Goal: Task Accomplishment & Management: Use online tool/utility

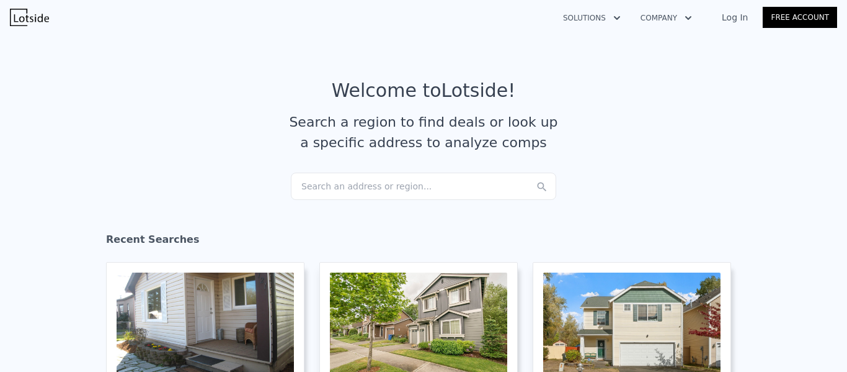
click at [379, 185] on div "Search an address or region..." at bounding box center [423, 185] width 265 height 27
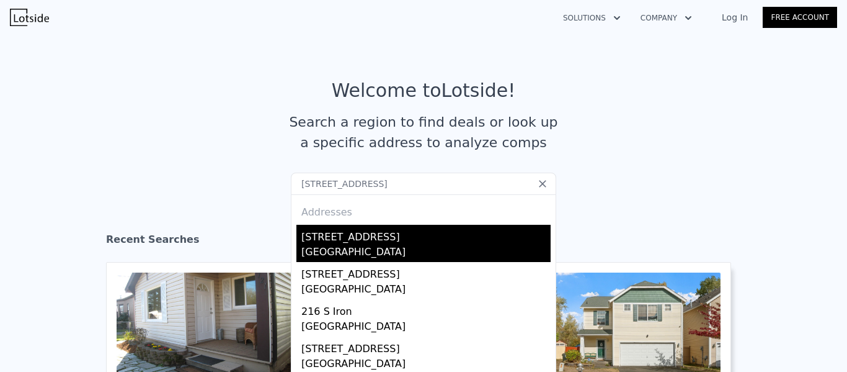
type input "[STREET_ADDRESS]"
click at [394, 246] on div "[GEOGRAPHIC_DATA]" at bounding box center [425, 252] width 249 height 17
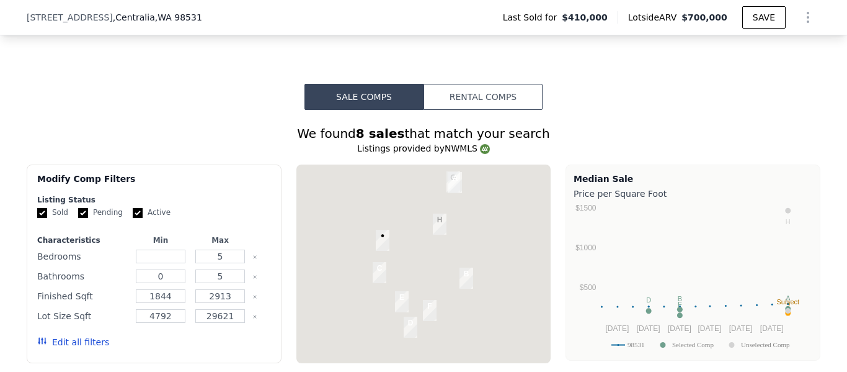
scroll to position [926, 0]
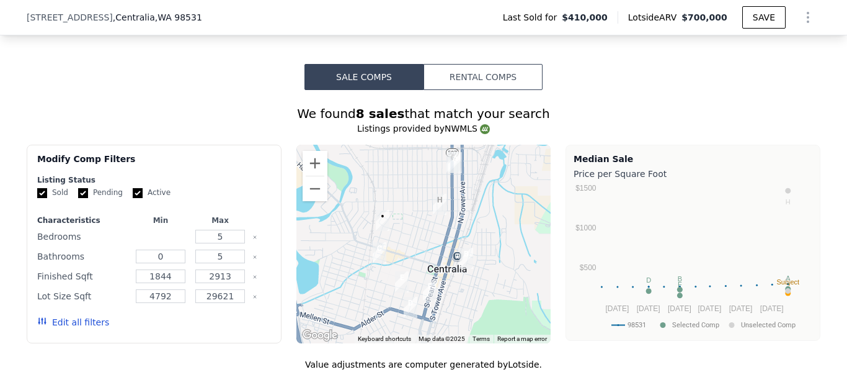
click at [159, 243] on input "number" at bounding box center [160, 237] width 49 height 14
click at [202, 210] on form "Listing Status Sold Pending Active Characteristics Min Max Bedrooms 5 Bathrooms…" at bounding box center [154, 257] width 234 height 164
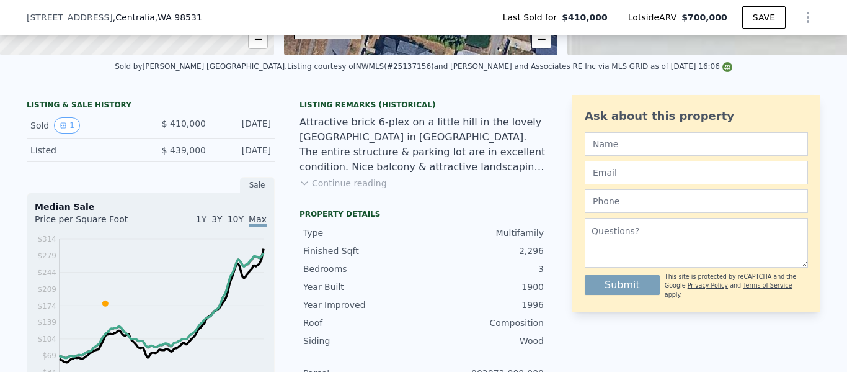
scroll to position [244, 0]
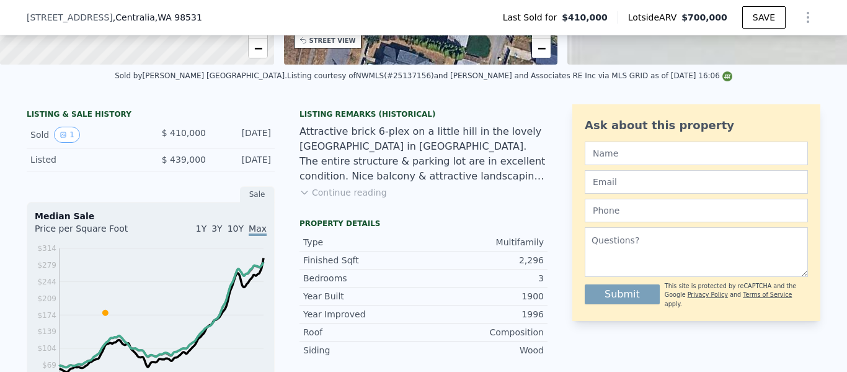
click at [322, 196] on button "Continue reading" at bounding box center [343, 192] width 87 height 12
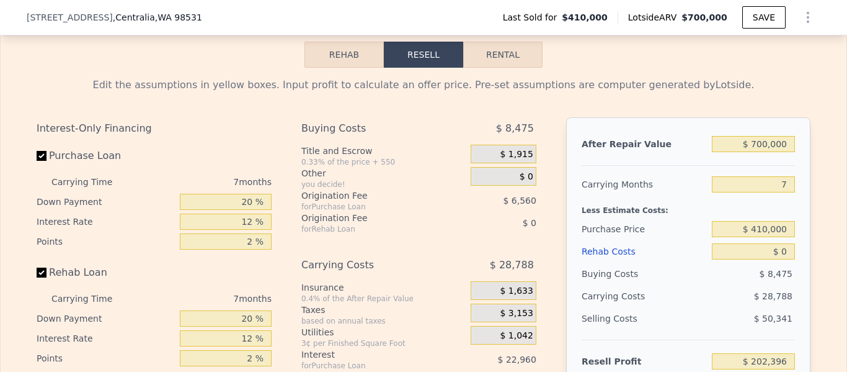
scroll to position [1675, 0]
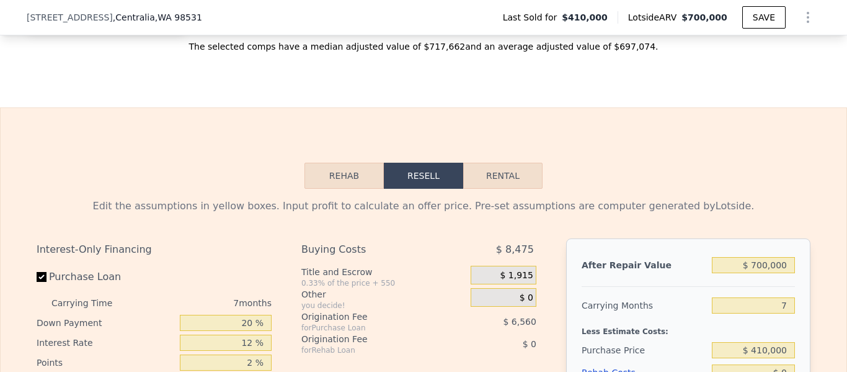
click at [496, 189] on button "Rental" at bounding box center [502, 176] width 79 height 26
select select "30"
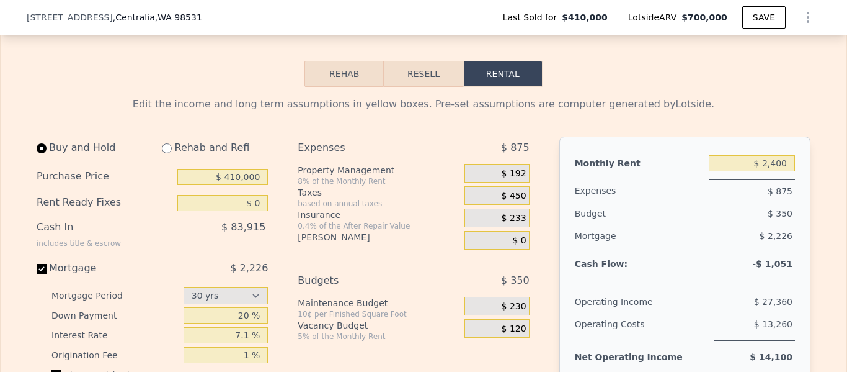
scroll to position [1799, 0]
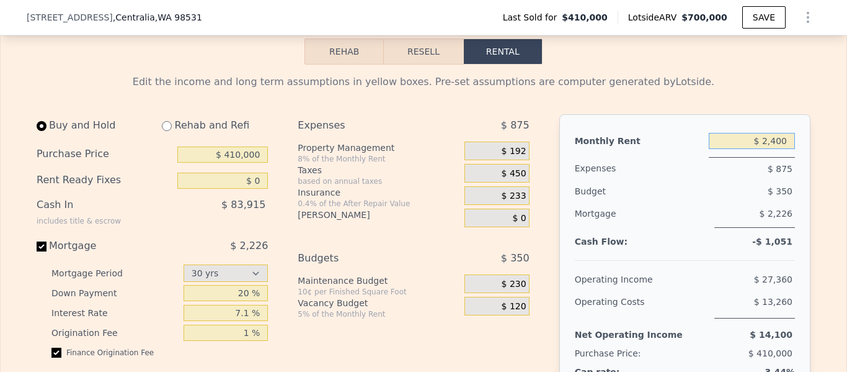
drag, startPoint x: 783, startPoint y: 159, endPoint x: 732, endPoint y: 161, distance: 50.9
click at [732, 149] on input "$ 2,400" at bounding box center [752, 141] width 86 height 16
type input "$ 2"
type input "$ 7,200"
drag, startPoint x: 225, startPoint y: 172, endPoint x: 335, endPoint y: 172, distance: 110.4
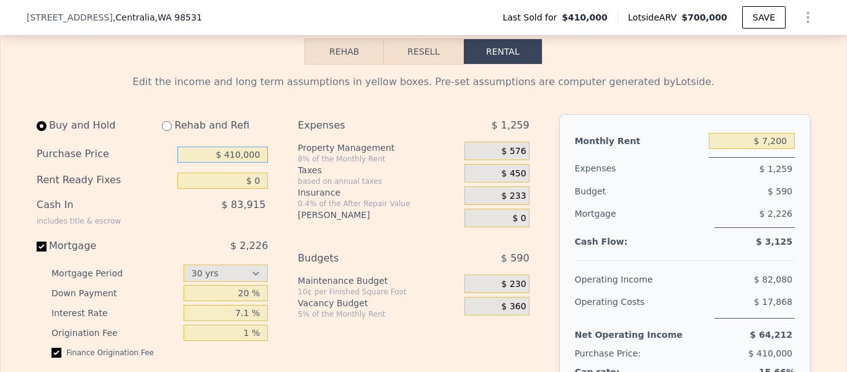
click at [335, 172] on div "Buy and Hold Rehab and Refi Purchase Price $ 410,000 Rent Ready Fixes $ 0 Cash …" at bounding box center [288, 281] width 503 height 334
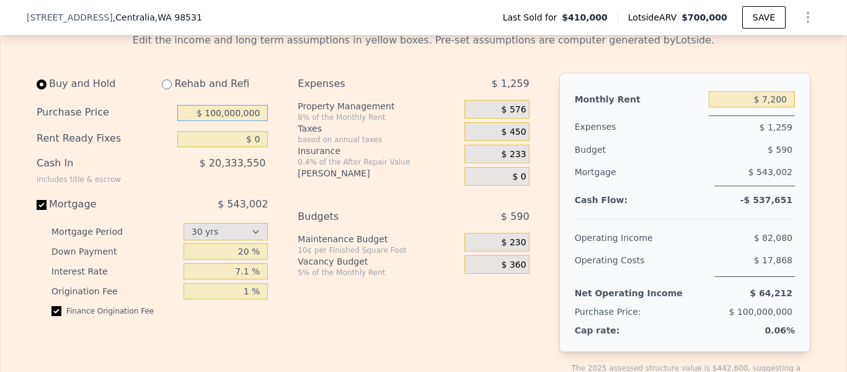
scroll to position [1861, 0]
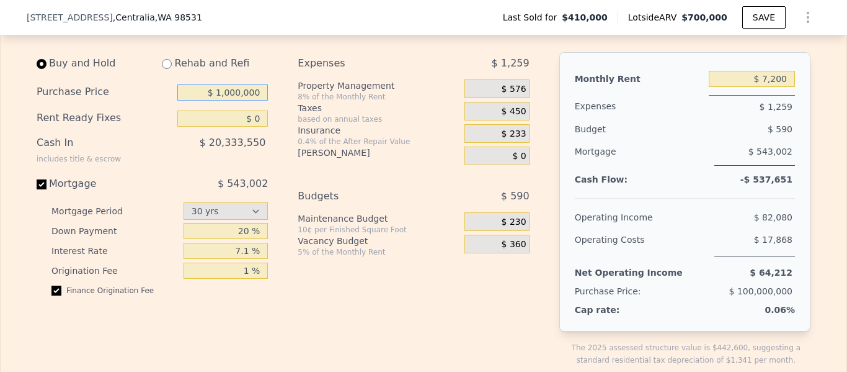
type input "$ 1,000,000"
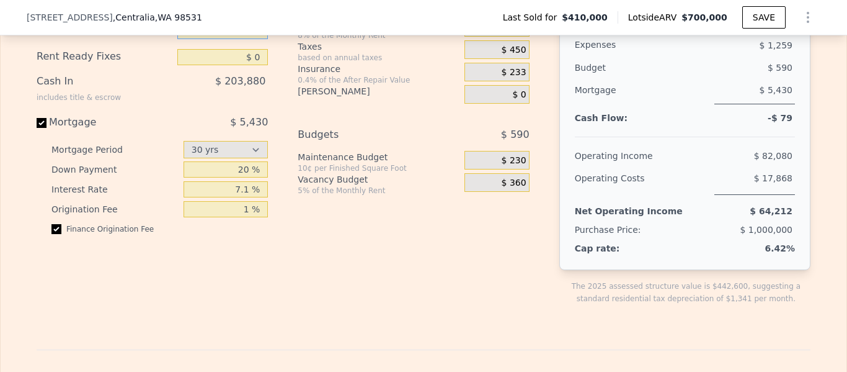
scroll to position [1923, 0]
click at [37, 127] on input "Mortgage $ 5,430" at bounding box center [42, 122] width 10 height 10
checkbox input "false"
type input "$ 2,400"
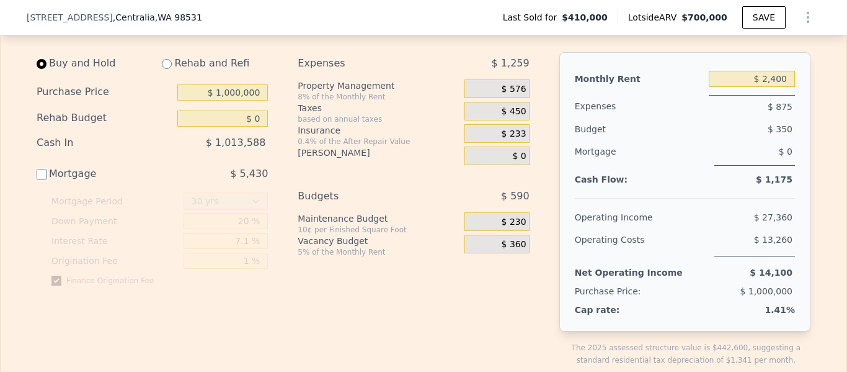
scroll to position [1799, 0]
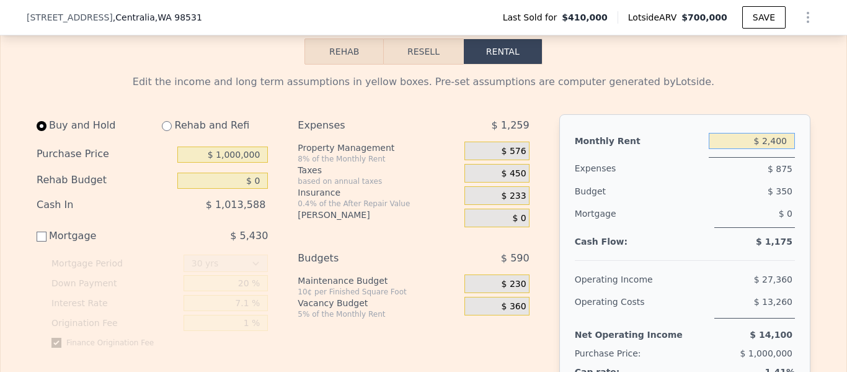
drag, startPoint x: 783, startPoint y: 159, endPoint x: 702, endPoint y: 163, distance: 80.7
click at [702, 154] on div "Monthly Rent $ 2,400" at bounding box center [685, 142] width 220 height 25
type input "$ 2"
type input "$ 2,400"
click at [38, 241] on input "Mortgage $ 5,430" at bounding box center [42, 236] width 10 height 10
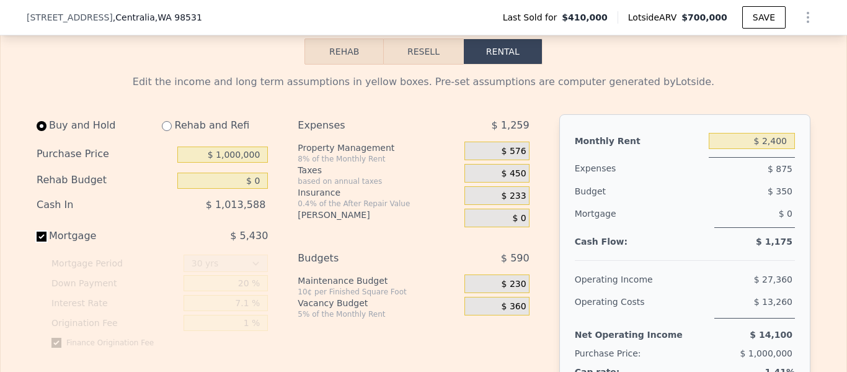
checkbox input "true"
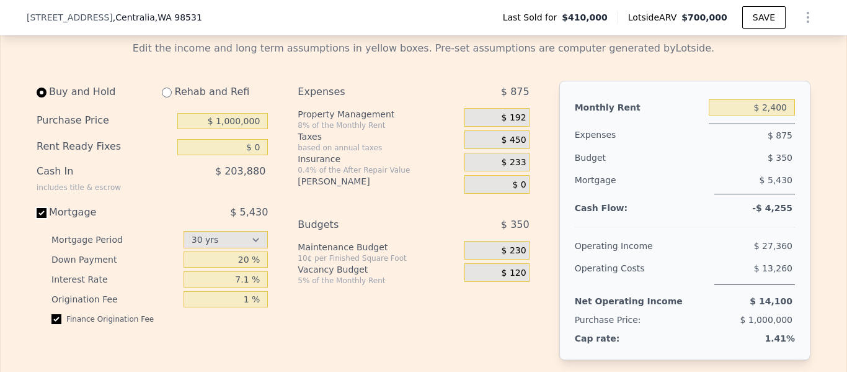
scroll to position [1861, 0]
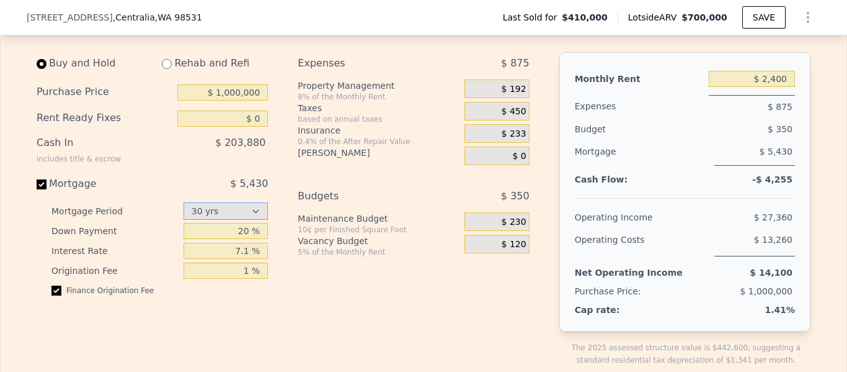
click at [239, 220] on select "15 yrs 30 yrs" at bounding box center [226, 210] width 85 height 17
drag, startPoint x: 788, startPoint y: 96, endPoint x: 684, endPoint y: 98, distance: 104.2
click at [684, 92] on div "Monthly Rent $ 2,400" at bounding box center [685, 80] width 220 height 25
type input "$ 7,470"
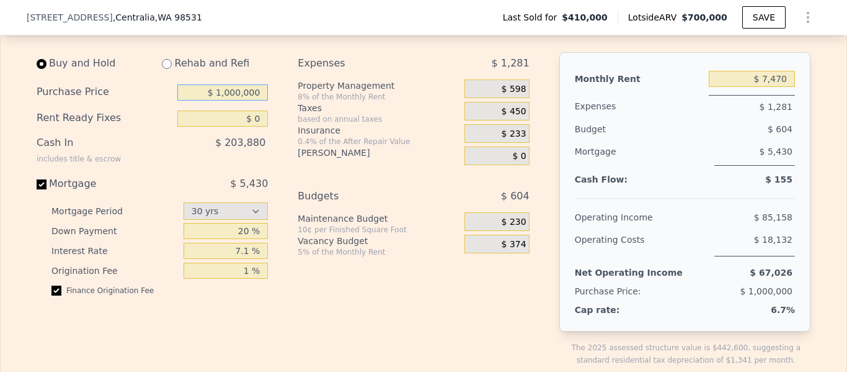
click at [260, 100] on input "$ 1,000,000" at bounding box center [222, 92] width 91 height 16
type input "$ 1"
type input "$ 950,000"
